Goal: Manage account settings

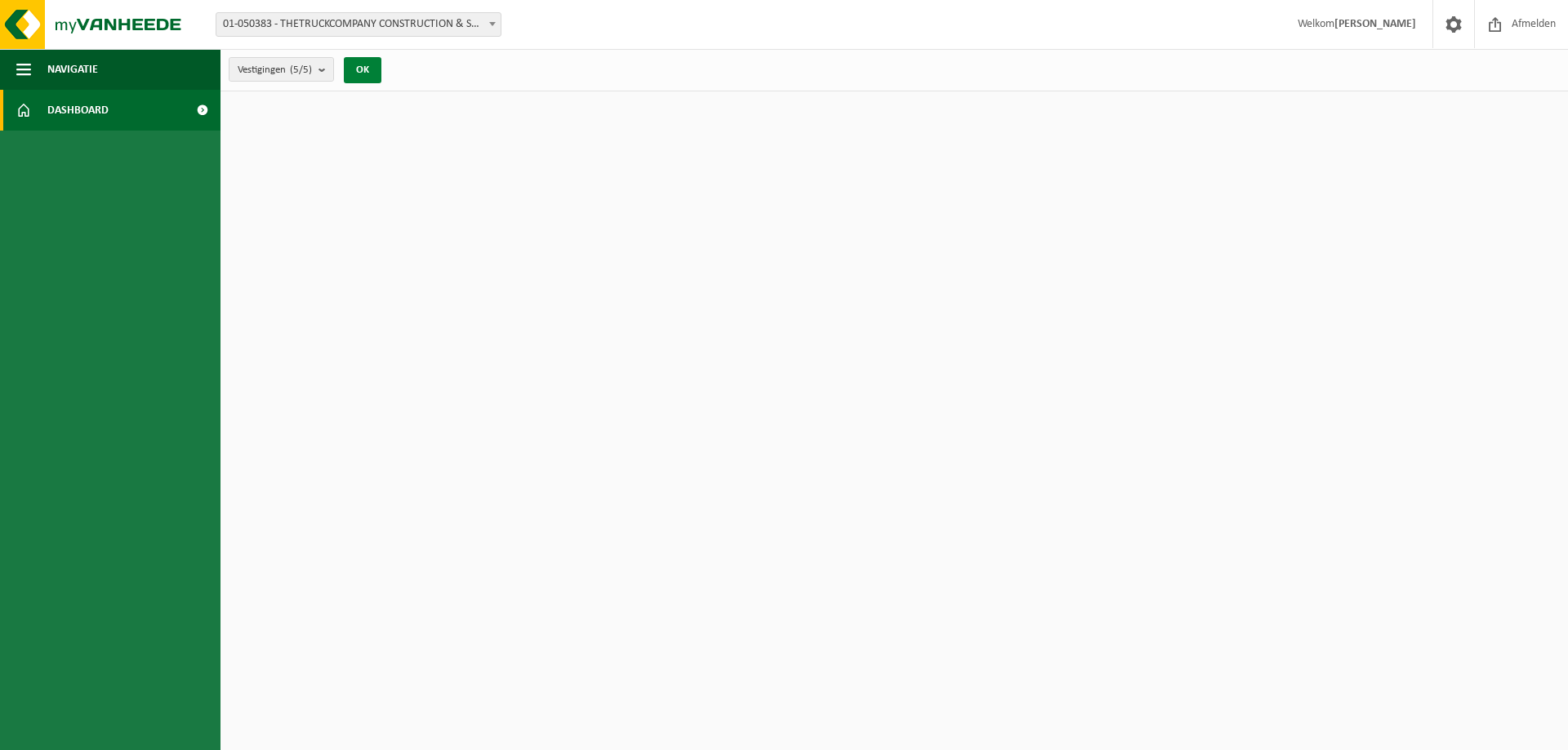
click at [363, 71] on button "OK" at bounding box center [362, 70] width 37 height 26
click at [365, 58] on button "OK" at bounding box center [362, 70] width 37 height 26
click at [77, 59] on span "Navigatie" at bounding box center [72, 69] width 50 height 41
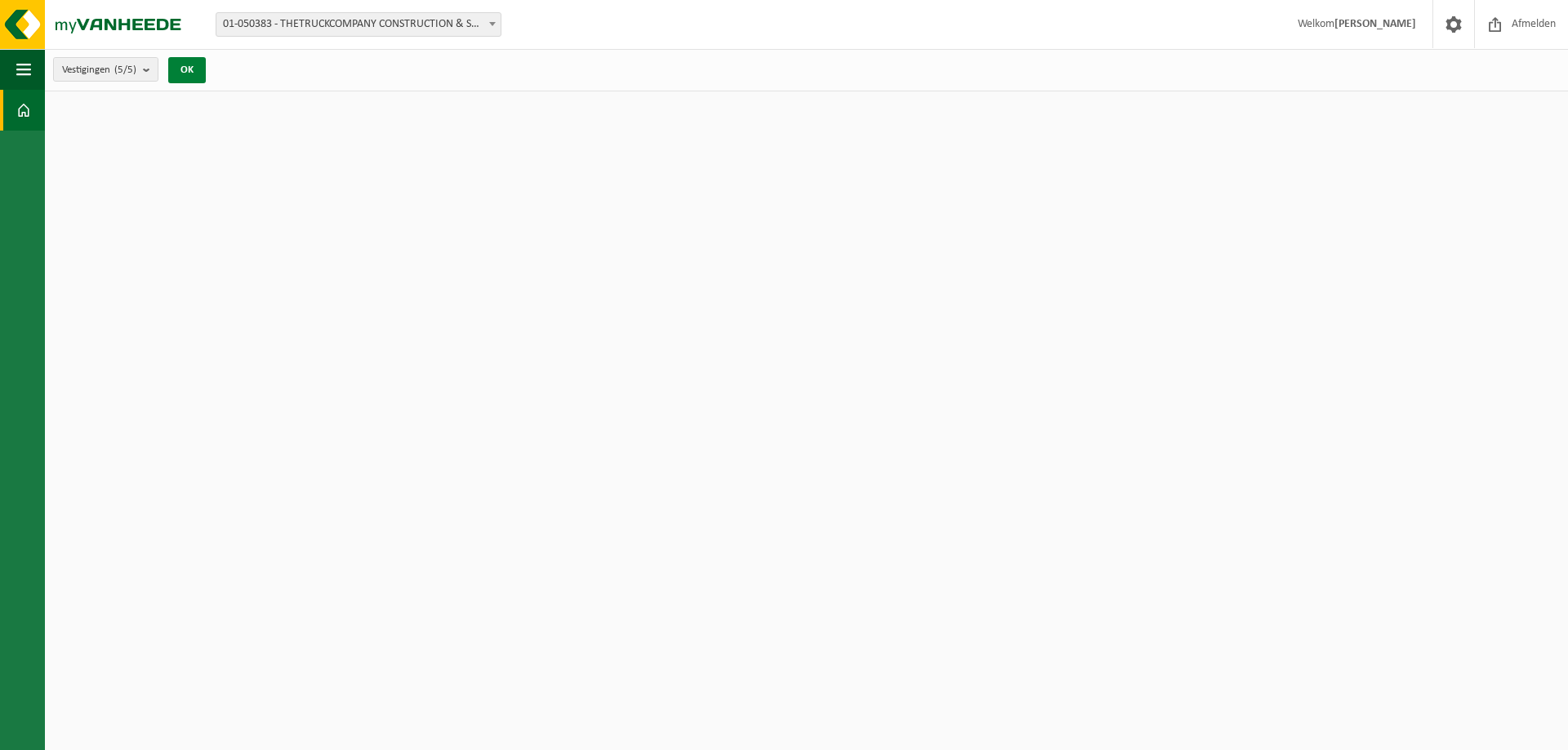
click at [199, 72] on button "OK" at bounding box center [186, 70] width 37 height 26
click at [492, 22] on b at bounding box center [493, 23] width 7 height 4
click at [26, 64] on span "button" at bounding box center [24, 69] width 15 height 41
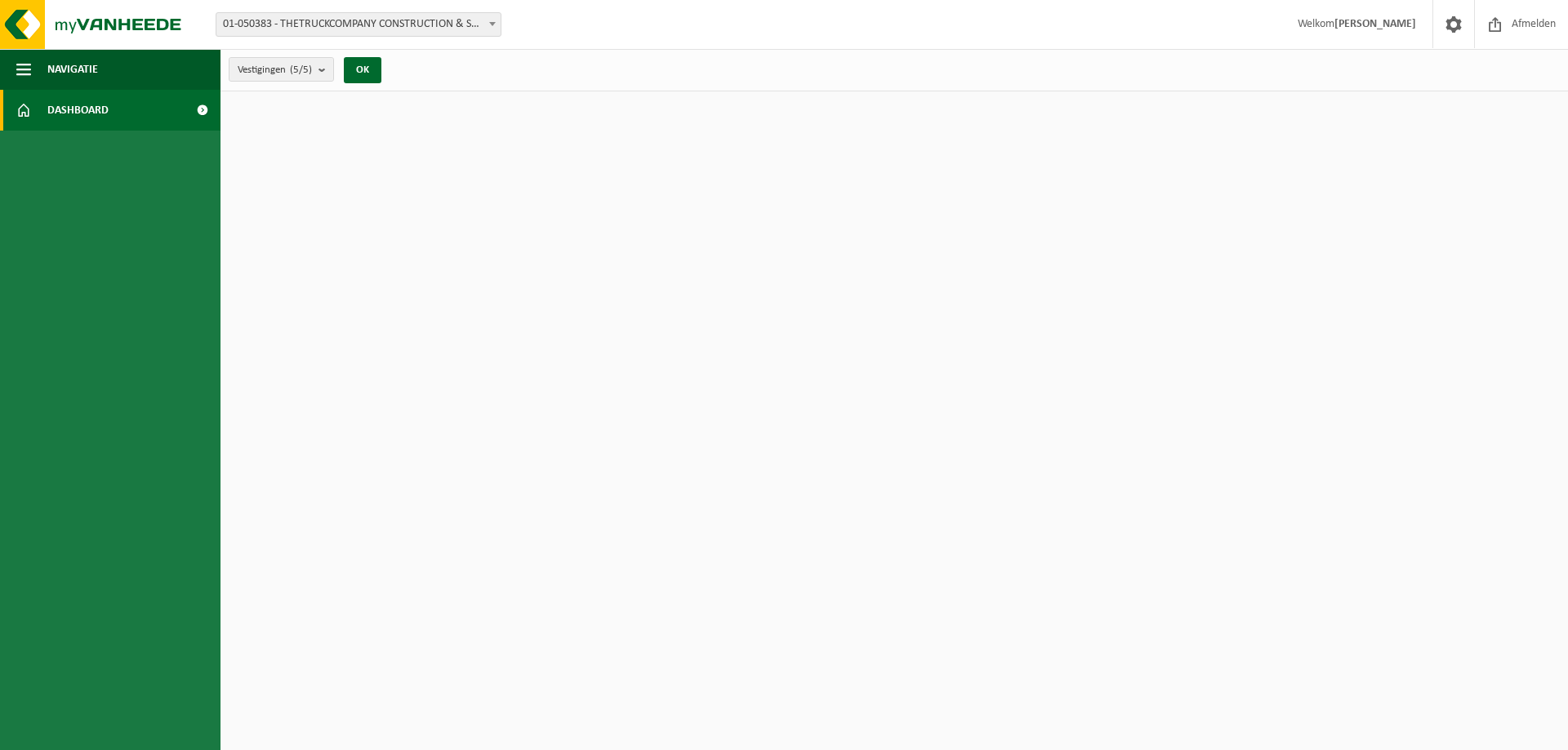
click at [77, 101] on span "Dashboard" at bounding box center [77, 110] width 61 height 41
click at [76, 72] on span "Navigatie" at bounding box center [72, 69] width 50 height 41
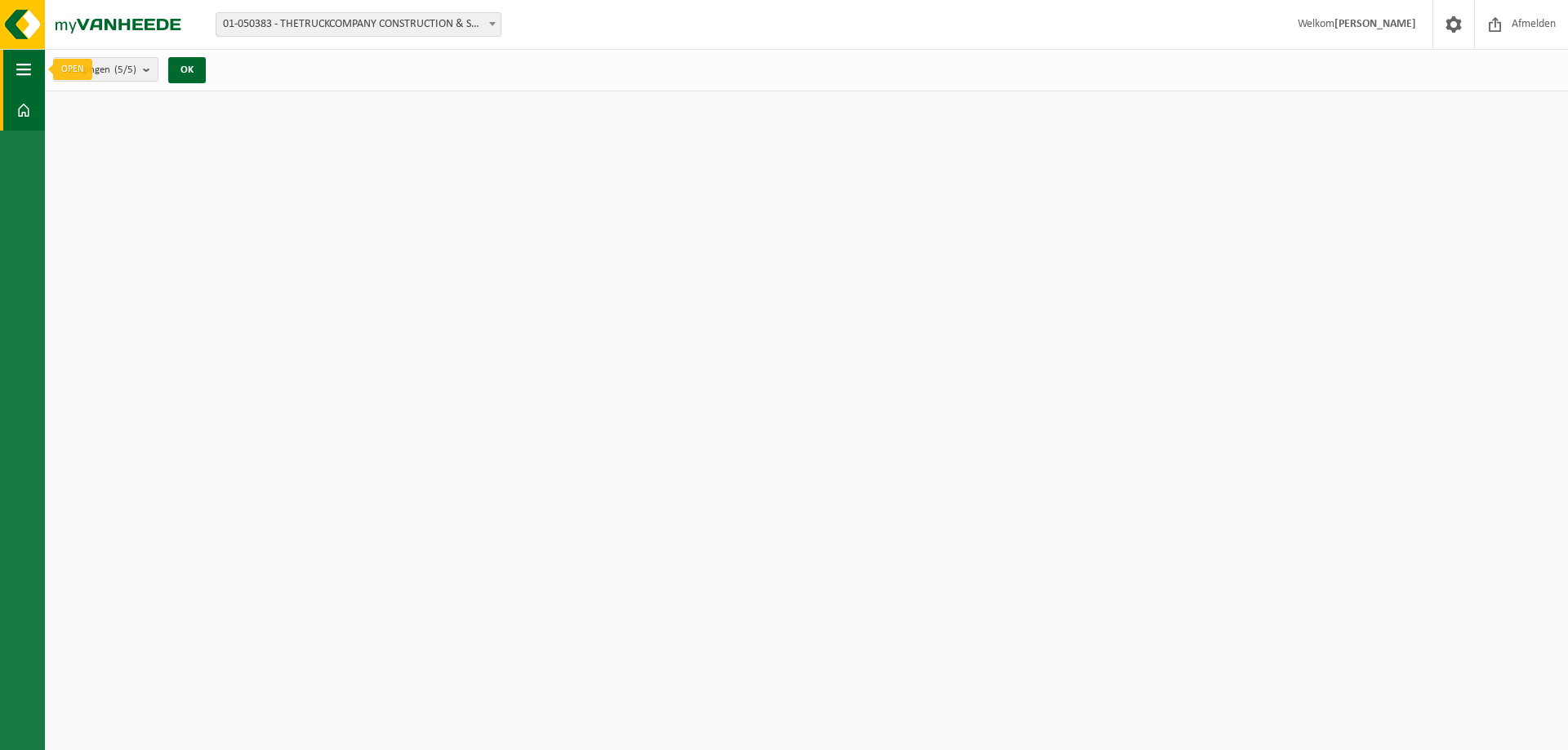
click at [23, 64] on span "button" at bounding box center [24, 69] width 15 height 41
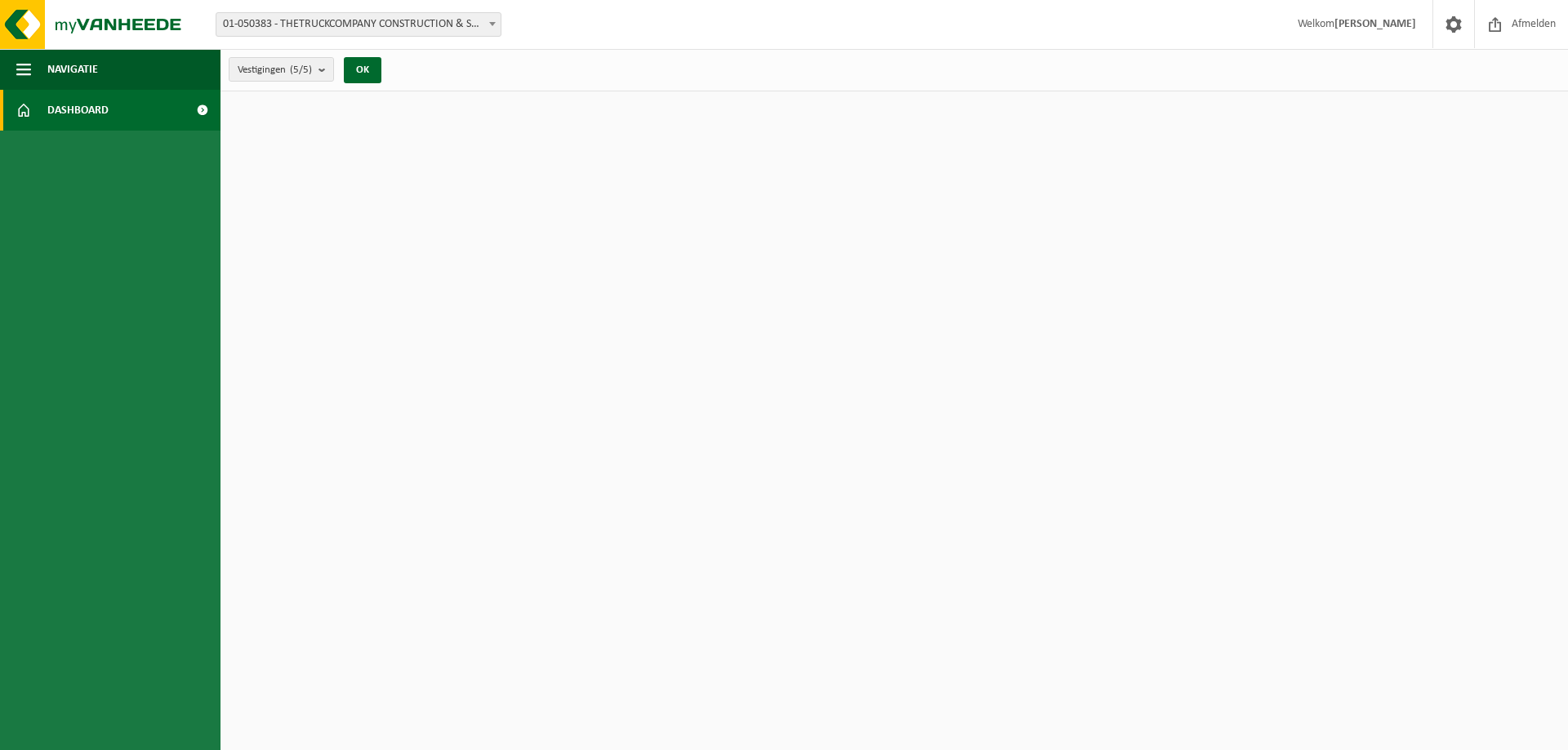
click at [65, 115] on span "Dashboard" at bounding box center [77, 110] width 61 height 41
click at [101, 114] on span "Dashboard" at bounding box center [77, 110] width 61 height 41
click at [63, 62] on span "Navigatie" at bounding box center [72, 69] width 50 height 41
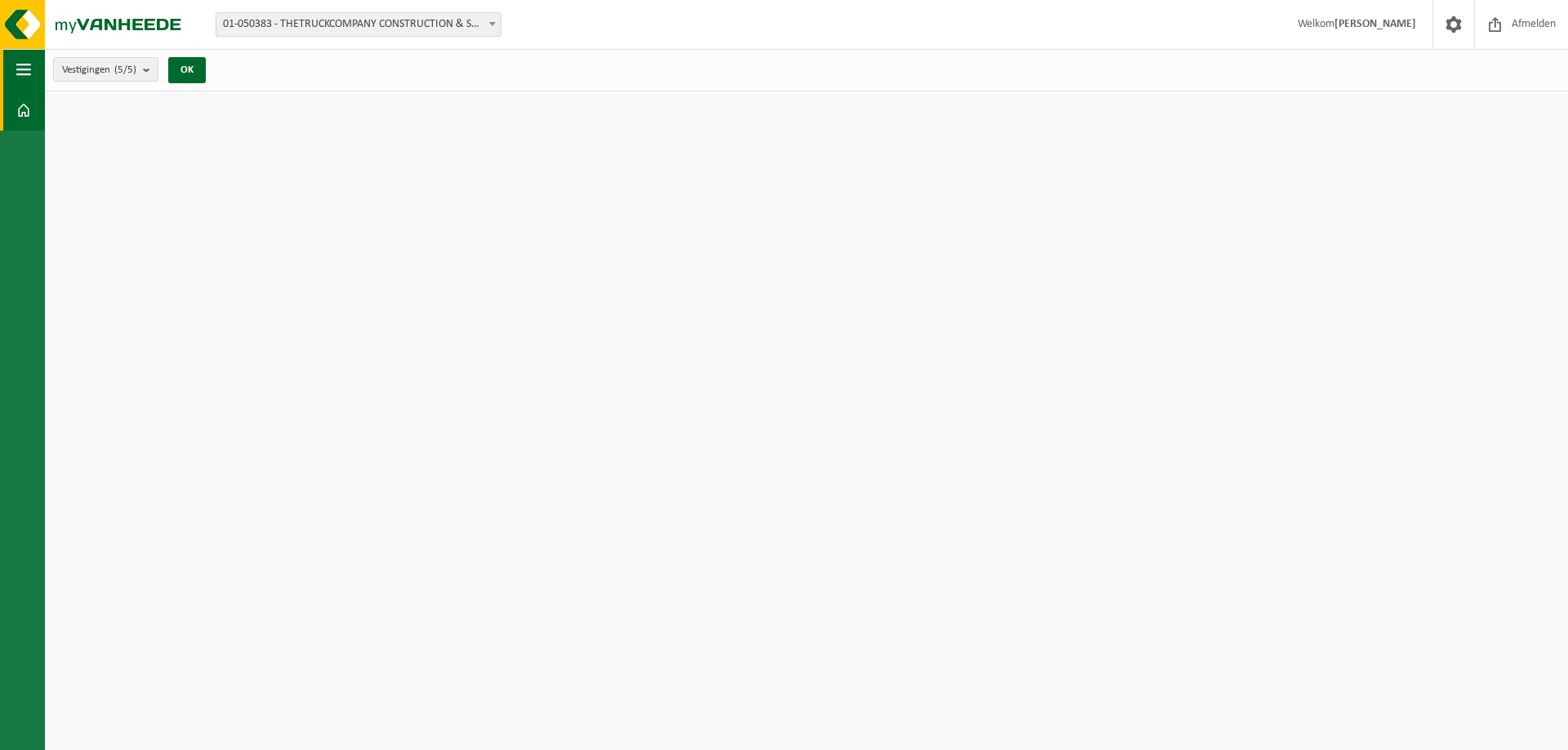
click at [22, 65] on span "button" at bounding box center [24, 69] width 15 height 41
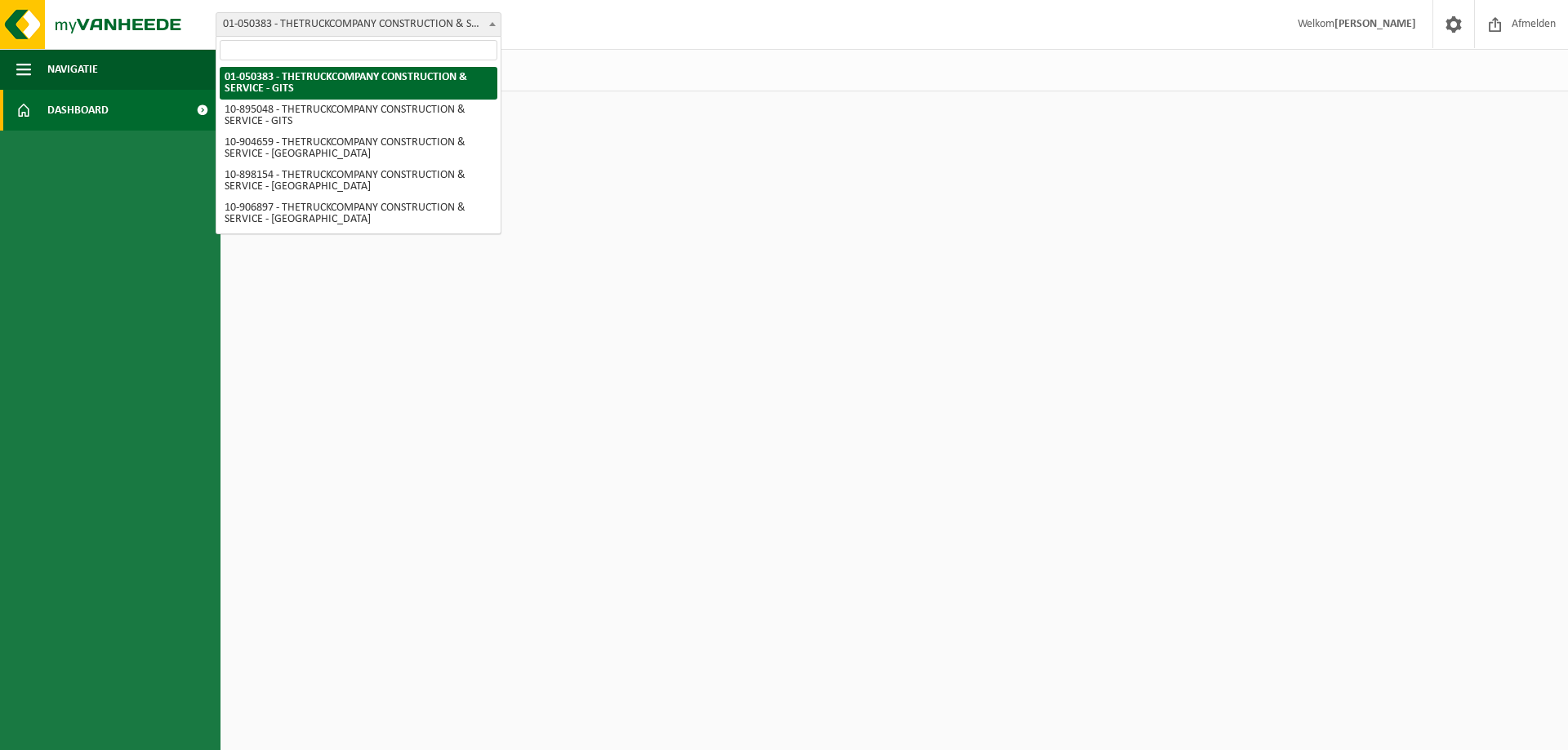
click at [495, 26] on span at bounding box center [492, 23] width 17 height 21
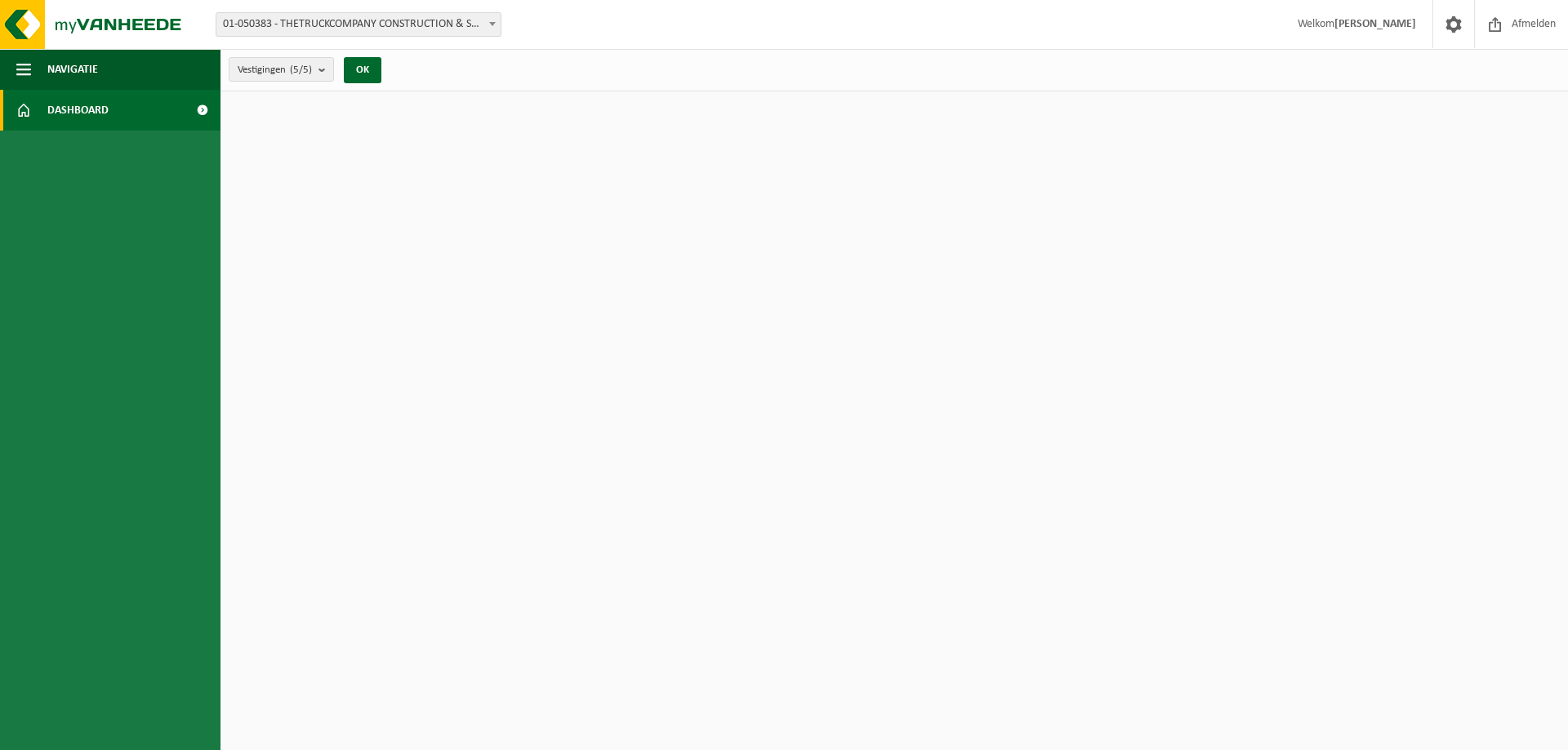
click at [202, 110] on span at bounding box center [202, 110] width 37 height 41
click at [204, 110] on span at bounding box center [202, 110] width 37 height 41
click at [116, 70] on button "Navigatie" at bounding box center [110, 69] width 220 height 41
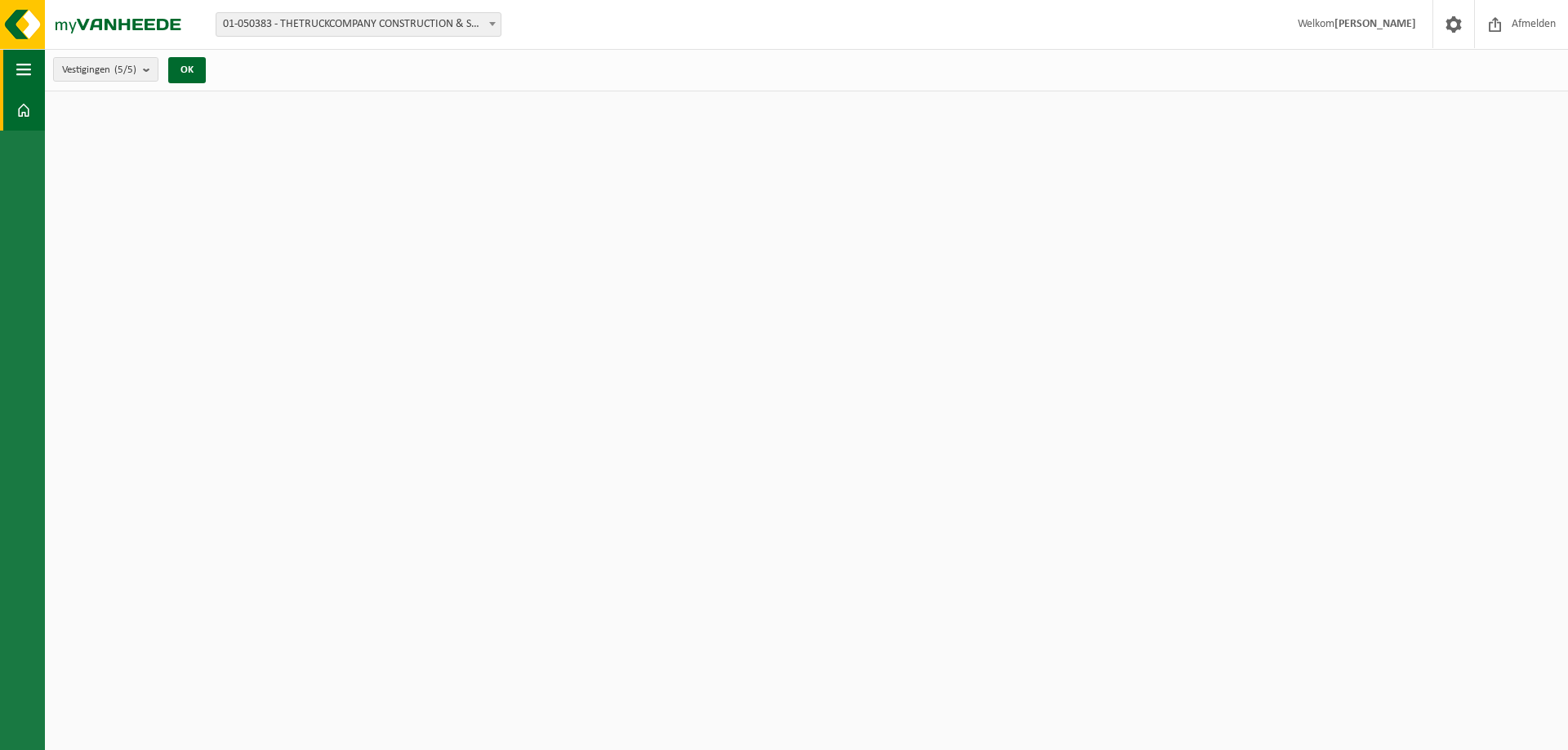
click at [116, 70] on span "Vestigingen (5/5)" at bounding box center [98, 70] width 74 height 24
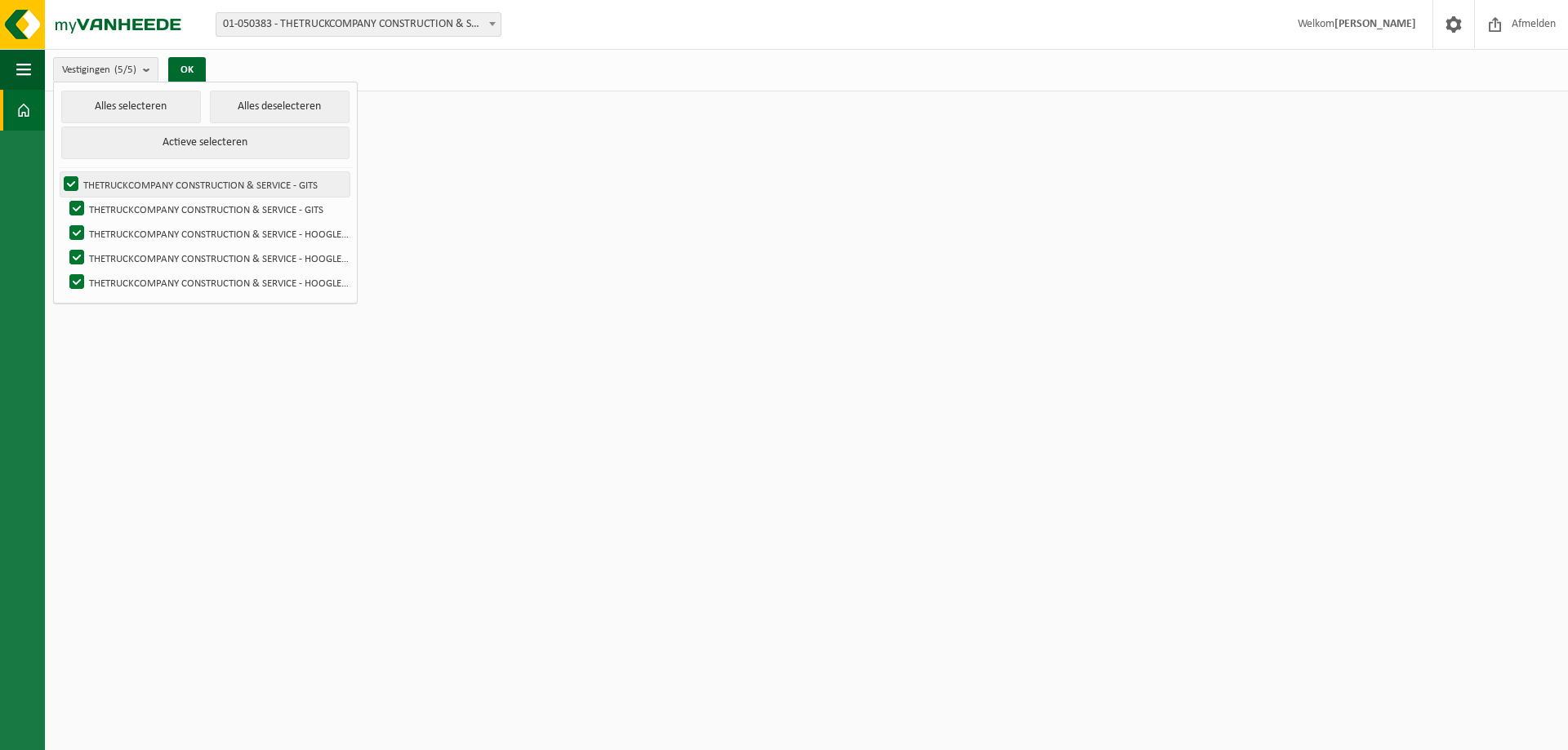
click at [265, 185] on label "THETRUCKCOMPANY CONSTRUCTION & SERVICE - GITS" at bounding box center [205, 184] width 289 height 24
click at [58, 172] on input "THETRUCKCOMPANY CONSTRUCTION & SERVICE - GITS" at bounding box center [57, 171] width 1 height 1
click at [76, 187] on label "THETRUCKCOMPANY CONSTRUCTION & SERVICE - GITS" at bounding box center [205, 184] width 289 height 24
click at [58, 172] on input "THETRUCKCOMPANY CONSTRUCTION & SERVICE - GITS" at bounding box center [57, 171] width 1 height 1
checkbox input "true"
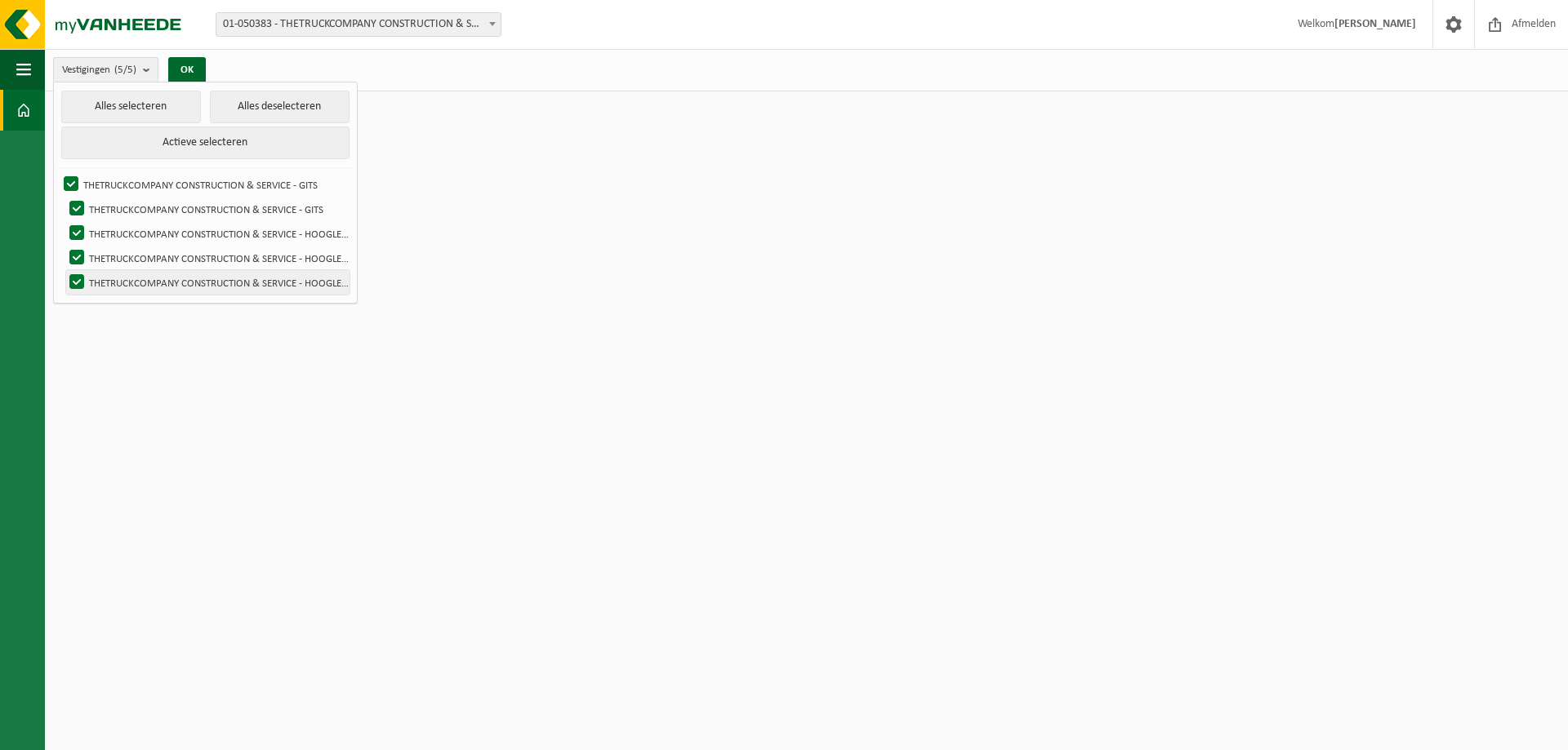
drag, startPoint x: 340, startPoint y: 322, endPoint x: 313, endPoint y: 285, distance: 45.8
click at [333, 300] on html "Vestiging: 01-050383 - THETRUCKCOMPANY CONSTRUCTION & SERVICE - GITS 10-895048 …" at bounding box center [784, 375] width 1568 height 750
click at [25, 69] on span "button" at bounding box center [24, 69] width 15 height 41
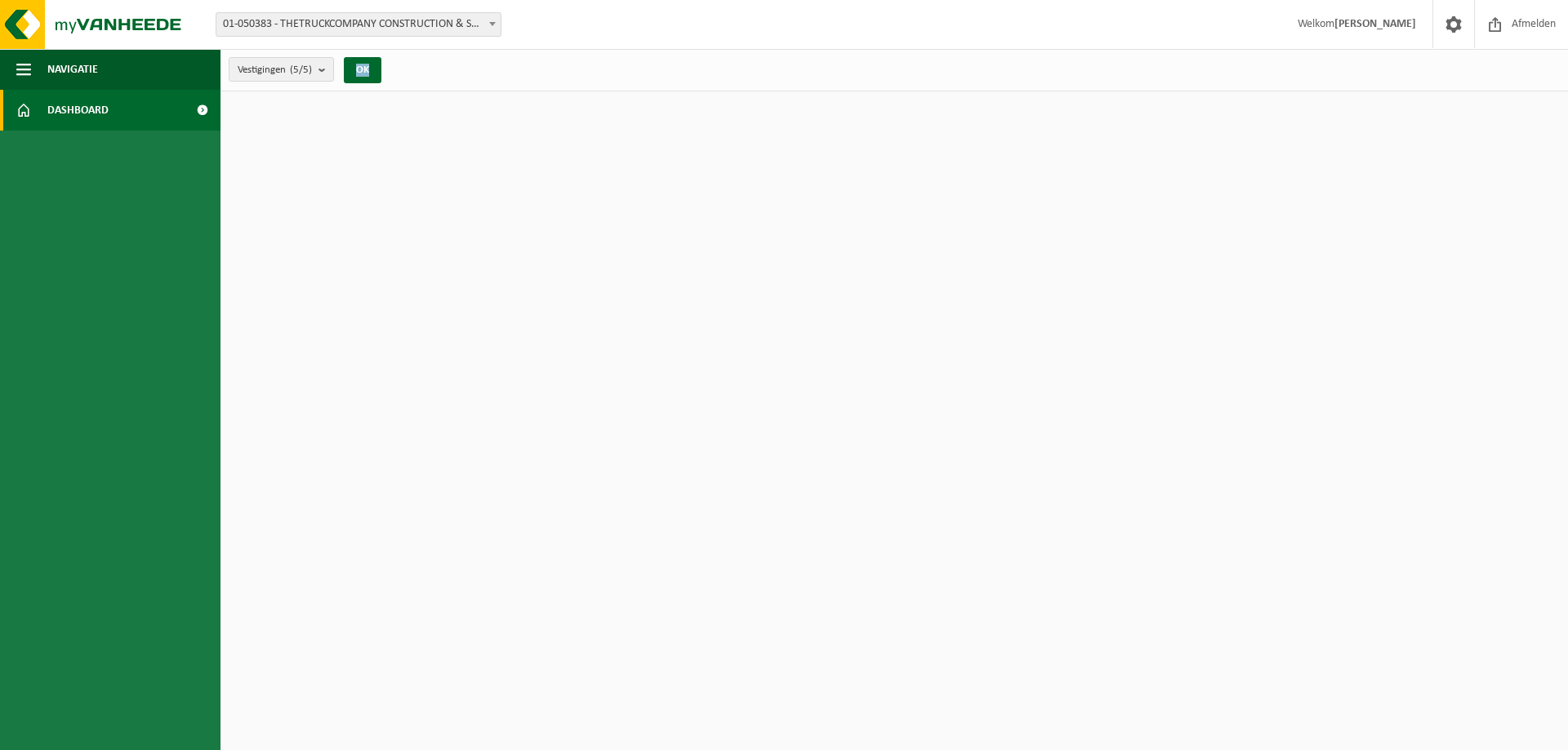
click at [94, 111] on span "Dashboard" at bounding box center [77, 110] width 61 height 41
click at [1453, 23] on span at bounding box center [1454, 23] width 24 height 48
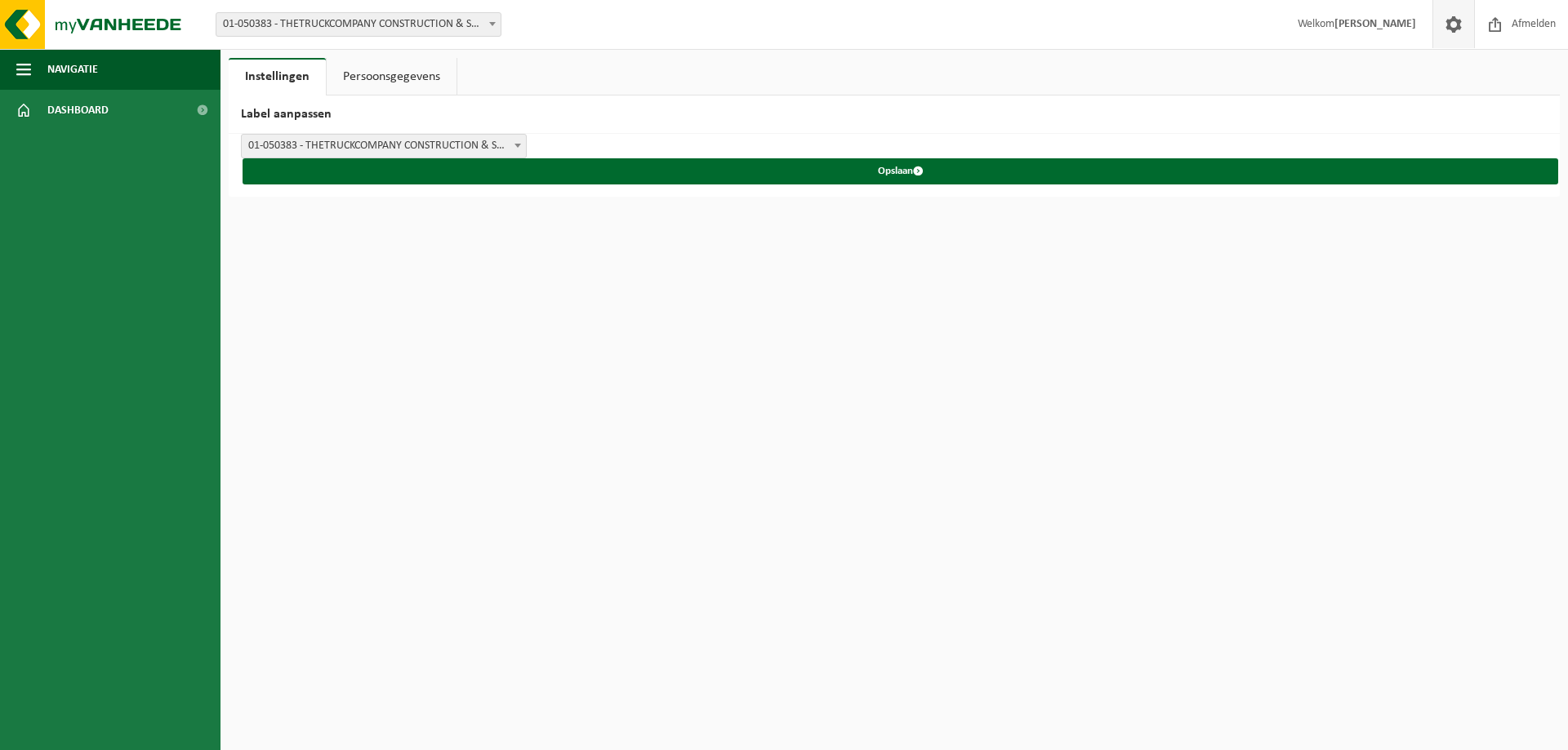
click at [1453, 23] on span at bounding box center [1454, 23] width 24 height 48
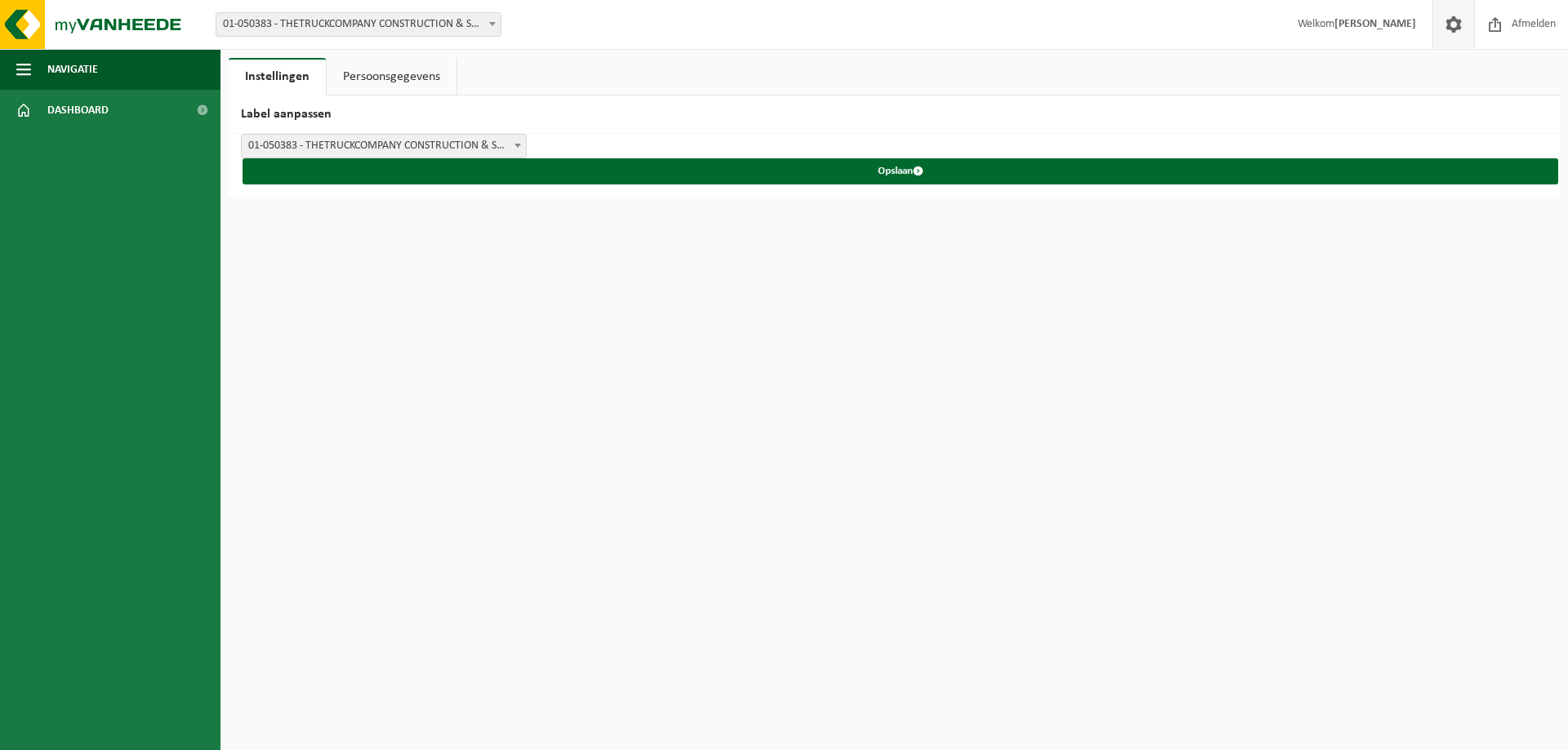
click at [1335, 29] on strong "[PERSON_NAME]" at bounding box center [1376, 24] width 82 height 12
